Goal: Transaction & Acquisition: Purchase product/service

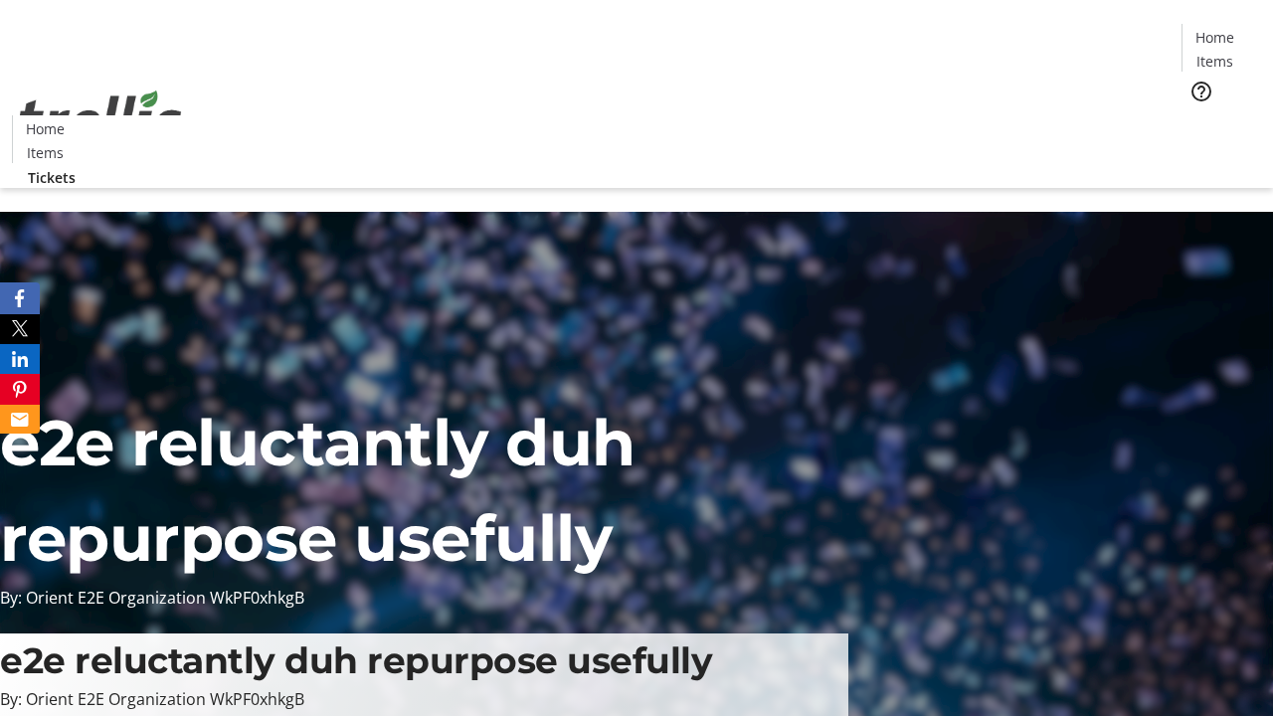
click at [1197, 115] on span "Tickets" at bounding box center [1221, 125] width 48 height 21
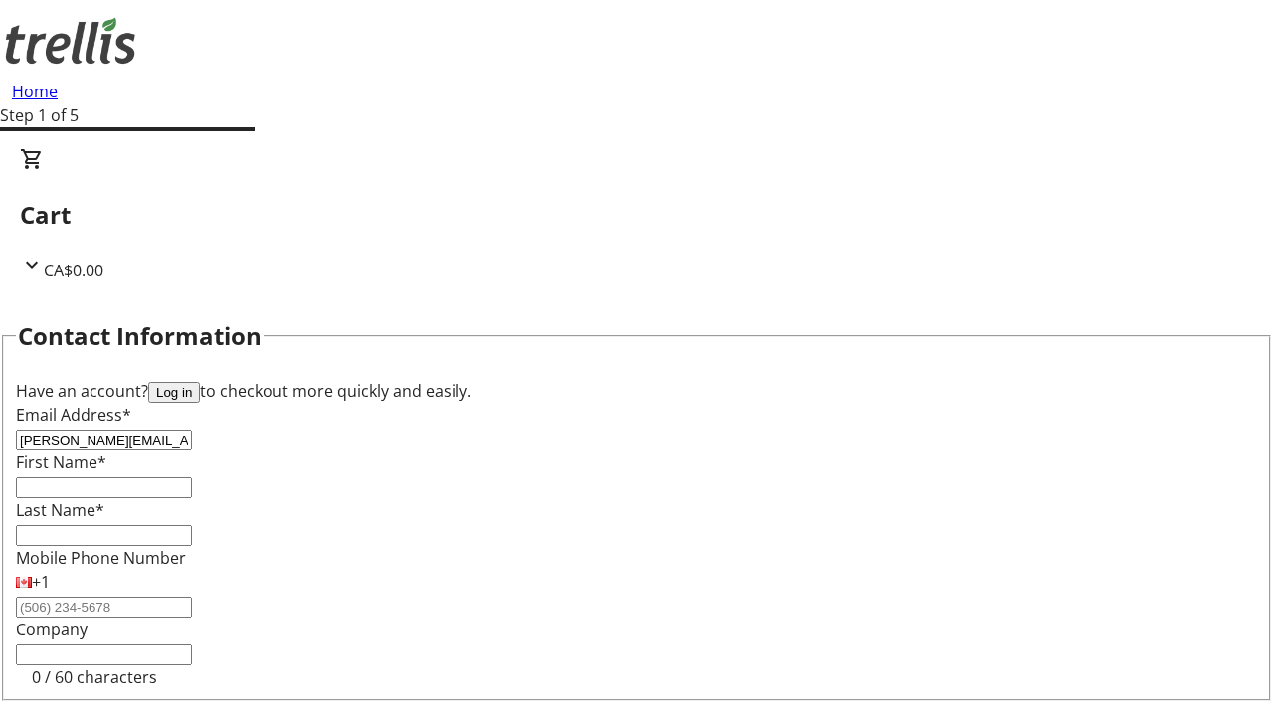
type input "[PERSON_NAME][EMAIL_ADDRESS][DOMAIN_NAME]"
type input "[PERSON_NAME]"
